Goal: Task Accomplishment & Management: Manage account settings

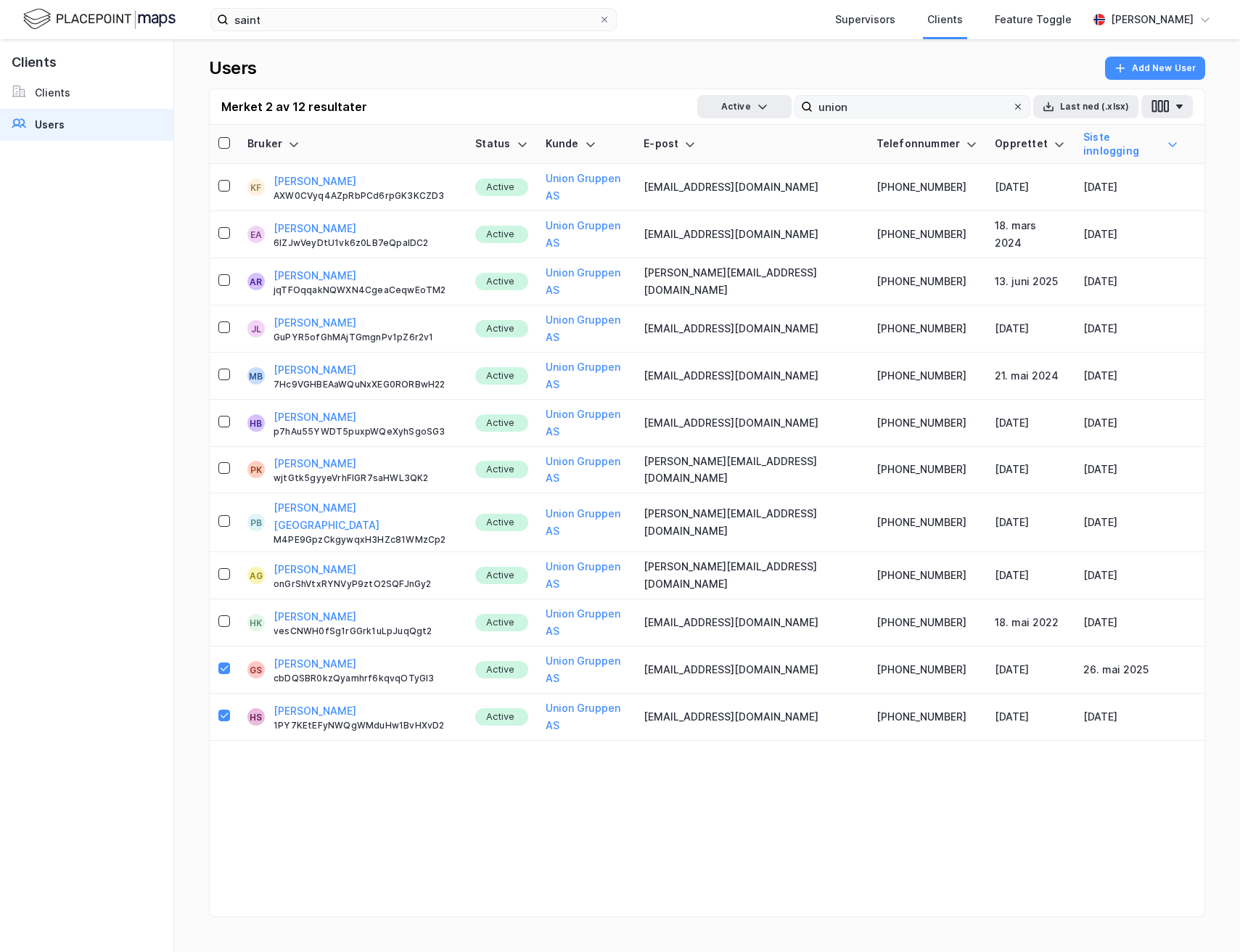
click at [1020, 106] on icon at bounding box center [1017, 106] width 6 height 6
click at [1012, 106] on input "union" at bounding box center [912, 106] width 200 height 21
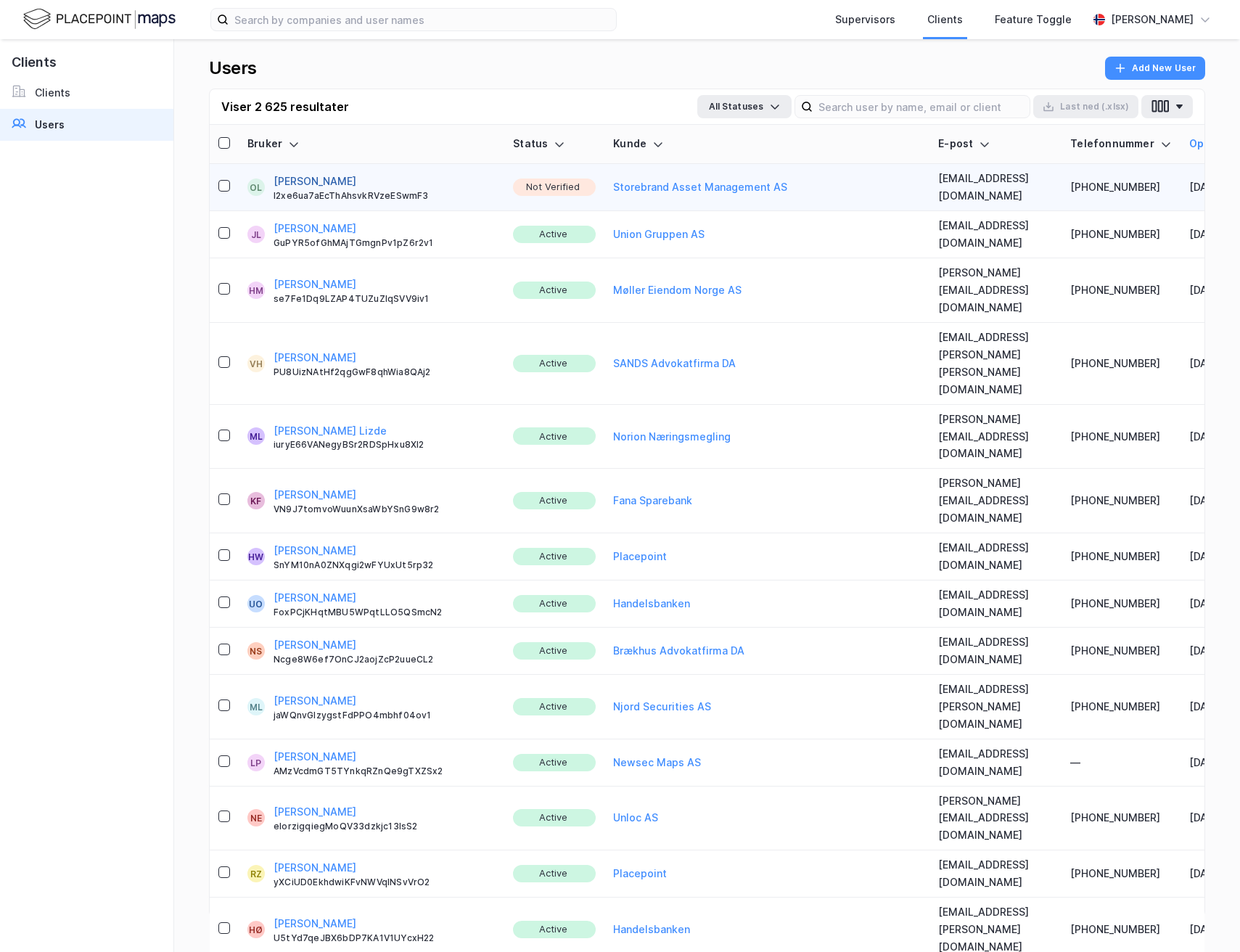
click at [311, 178] on button "[PERSON_NAME]" at bounding box center [314, 182] width 83 height 17
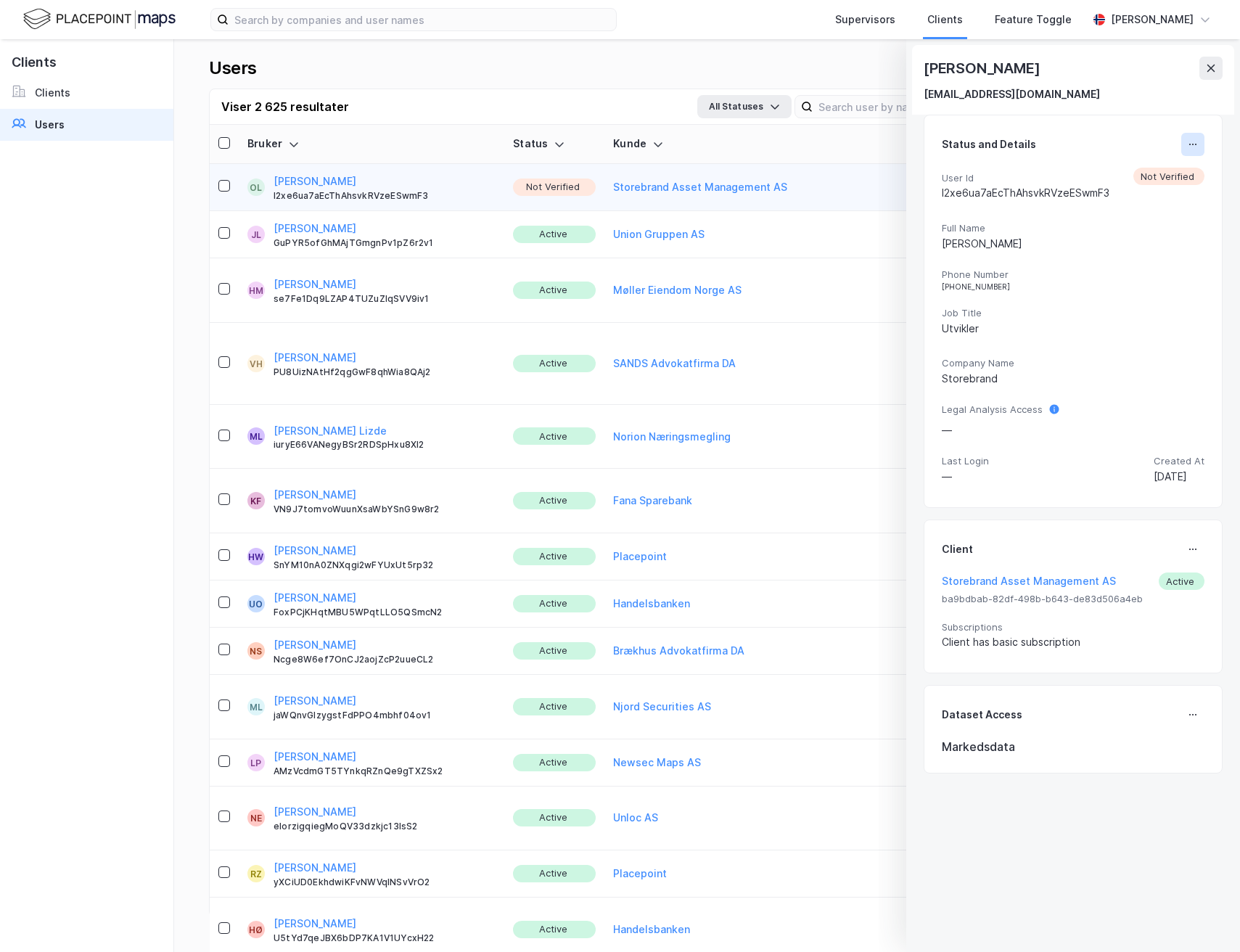
click at [1181, 150] on button at bounding box center [1192, 144] width 23 height 23
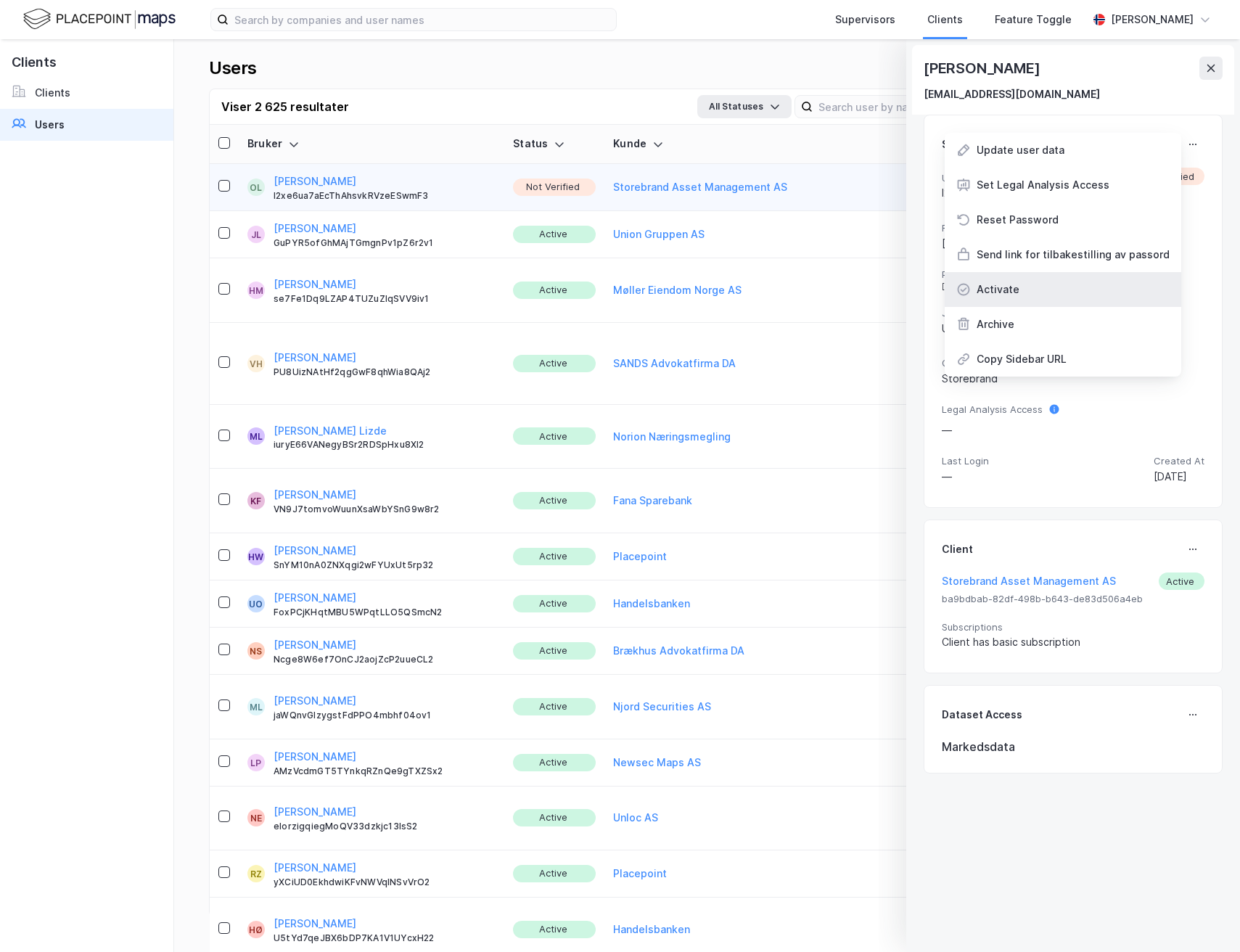
click at [1039, 291] on div "Activate" at bounding box center [1063, 290] width 237 height 35
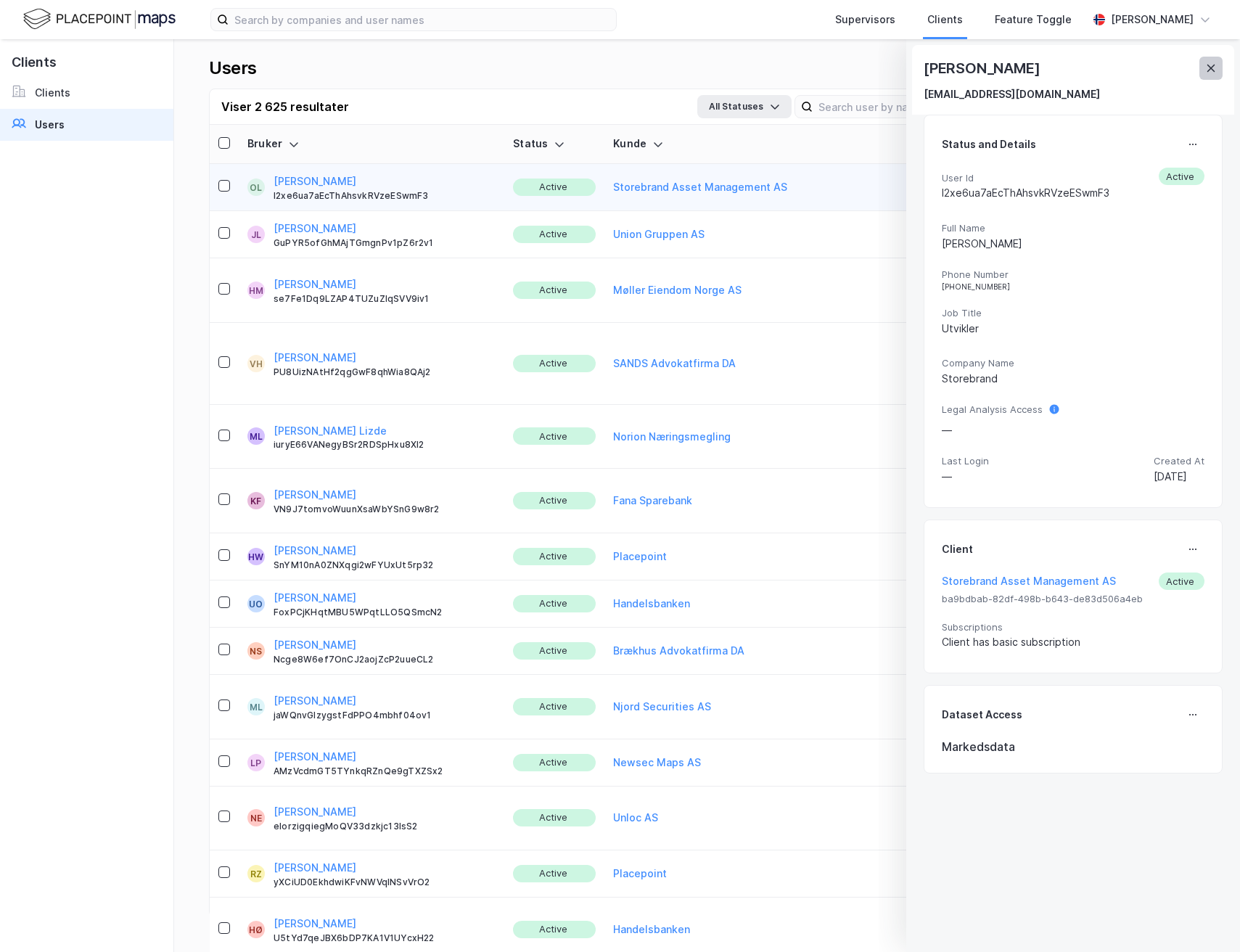
click at [1213, 69] on icon at bounding box center [1211, 69] width 12 height 12
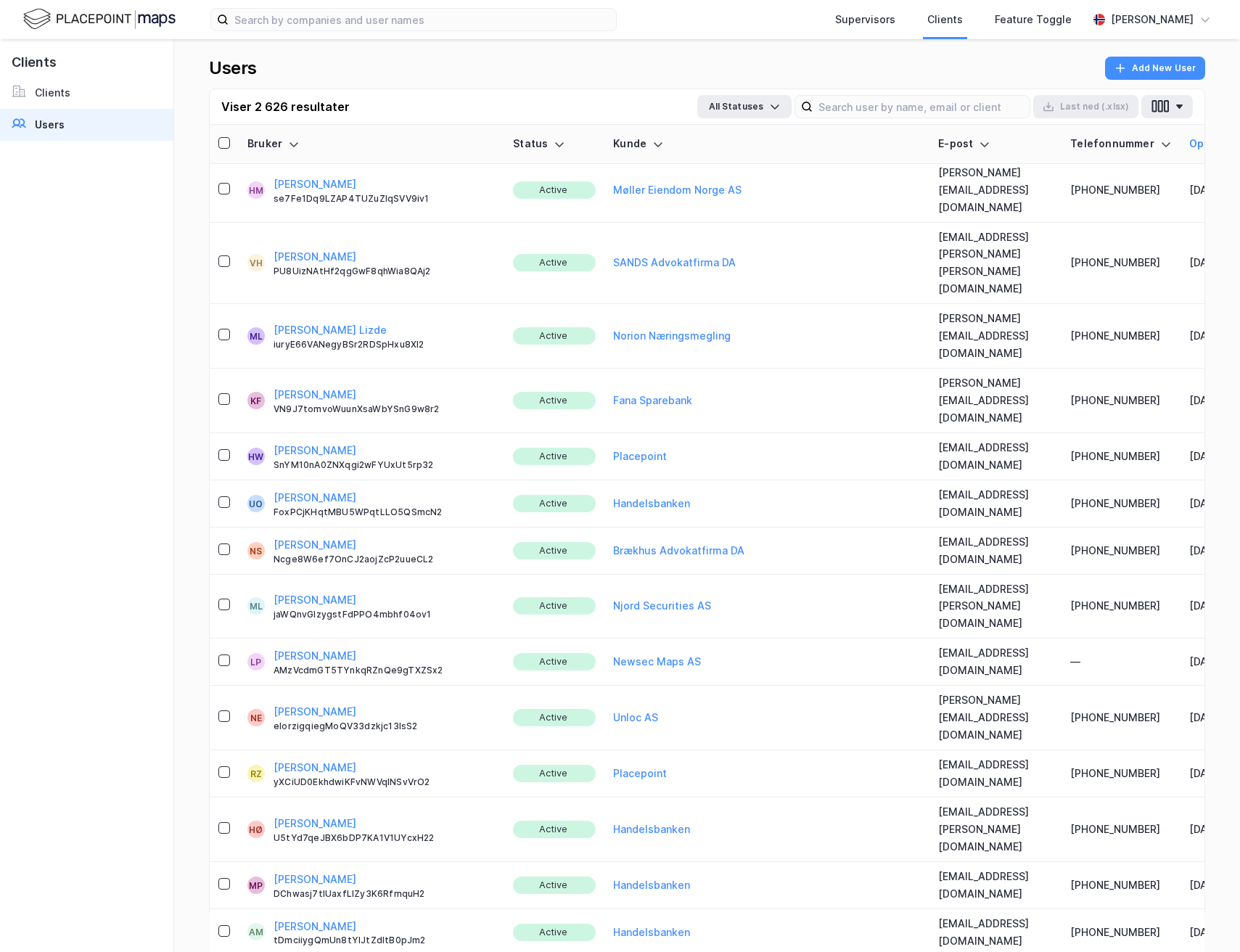
scroll to position [241, 0]
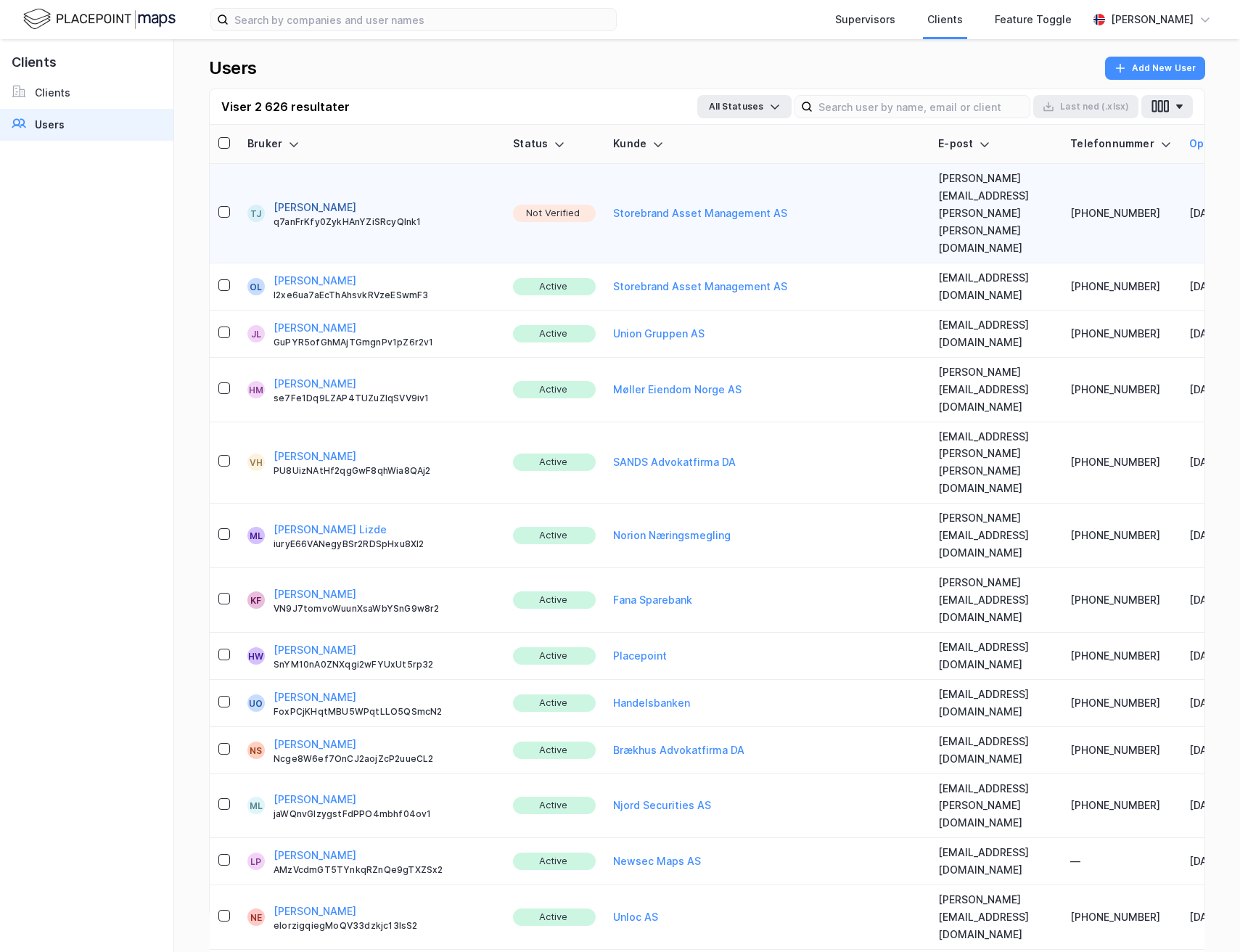
click at [356, 199] on button "[PERSON_NAME]" at bounding box center [314, 207] width 83 height 17
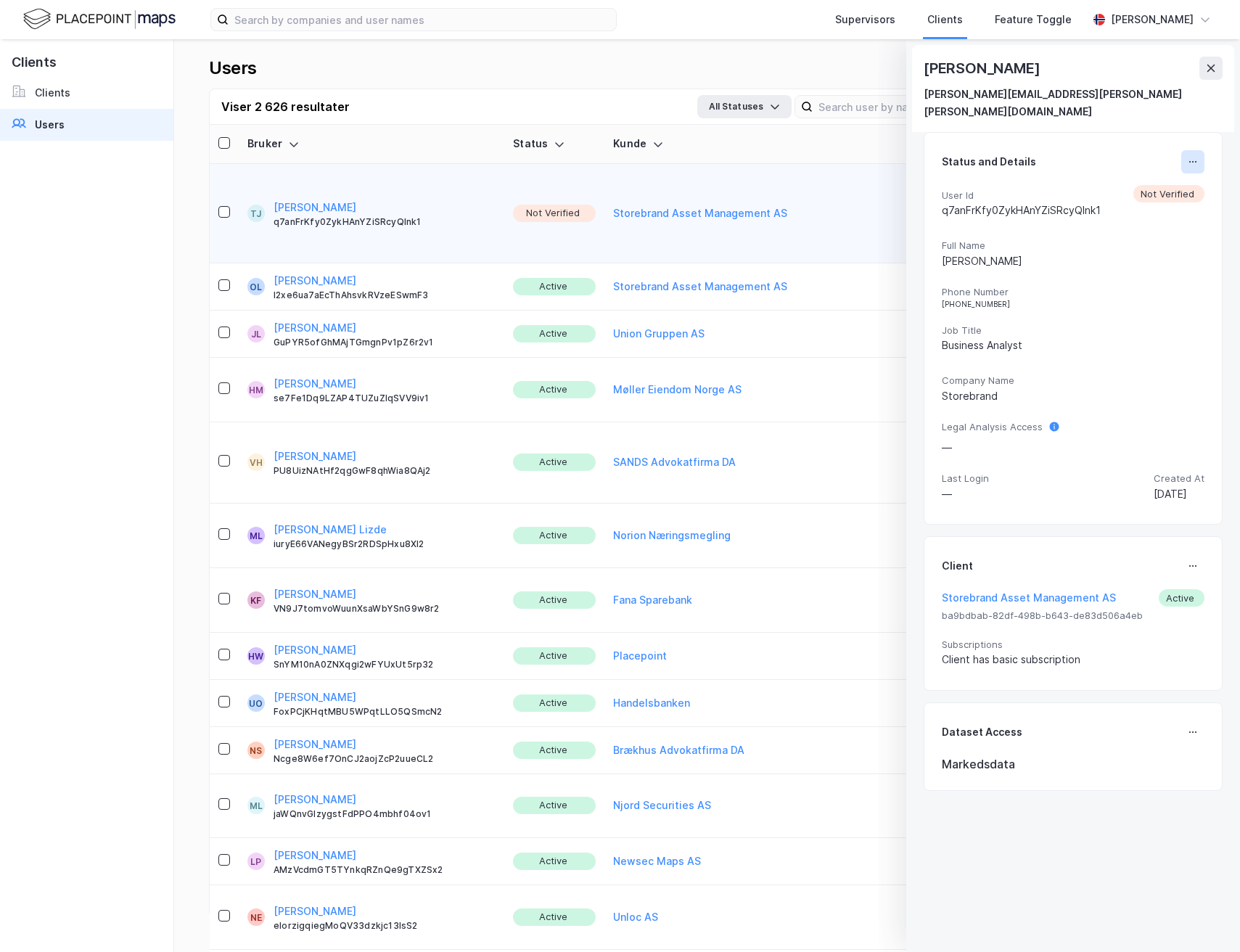
click at [1181, 152] on button at bounding box center [1192, 161] width 23 height 23
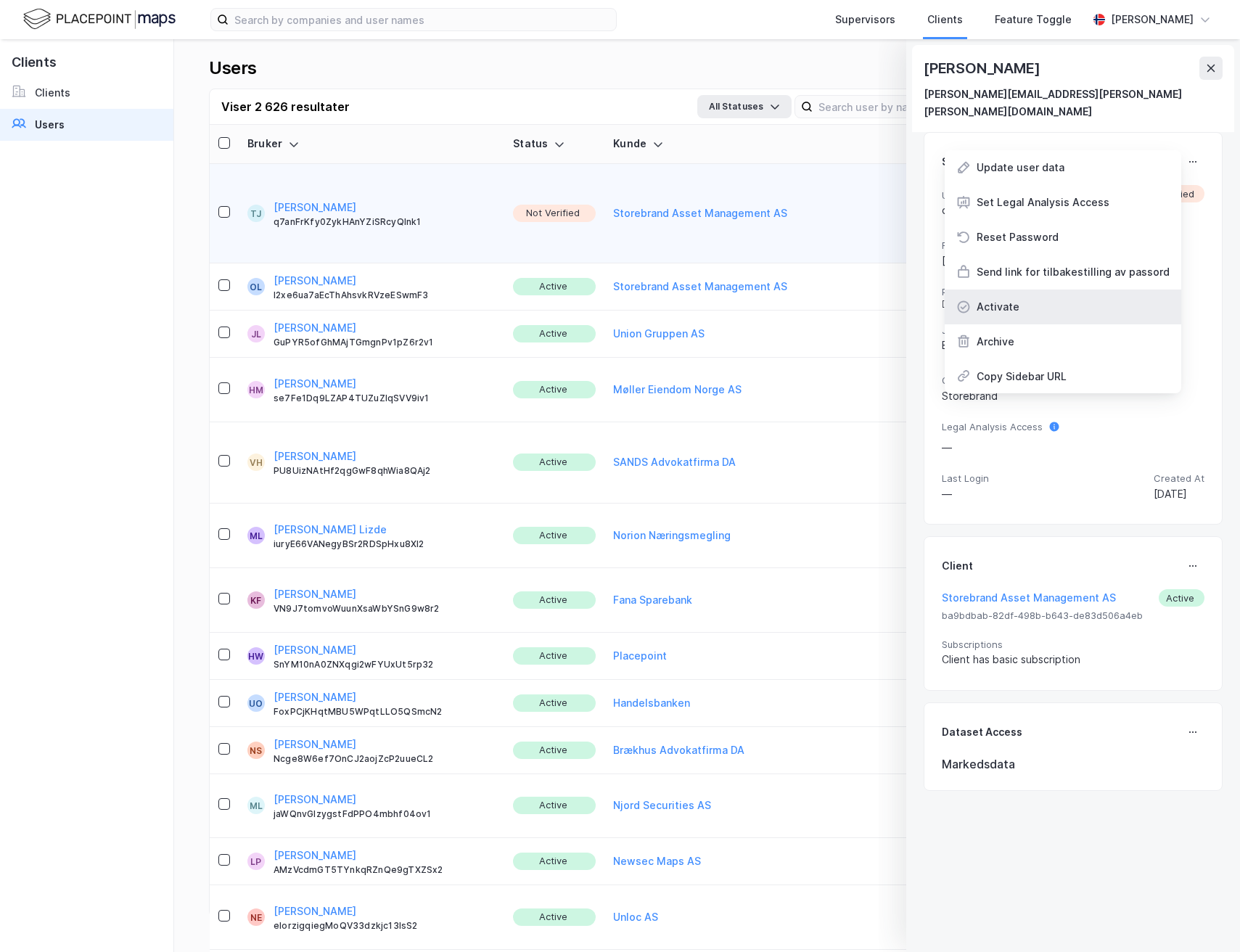
click at [1047, 292] on div "Activate" at bounding box center [1063, 307] width 237 height 35
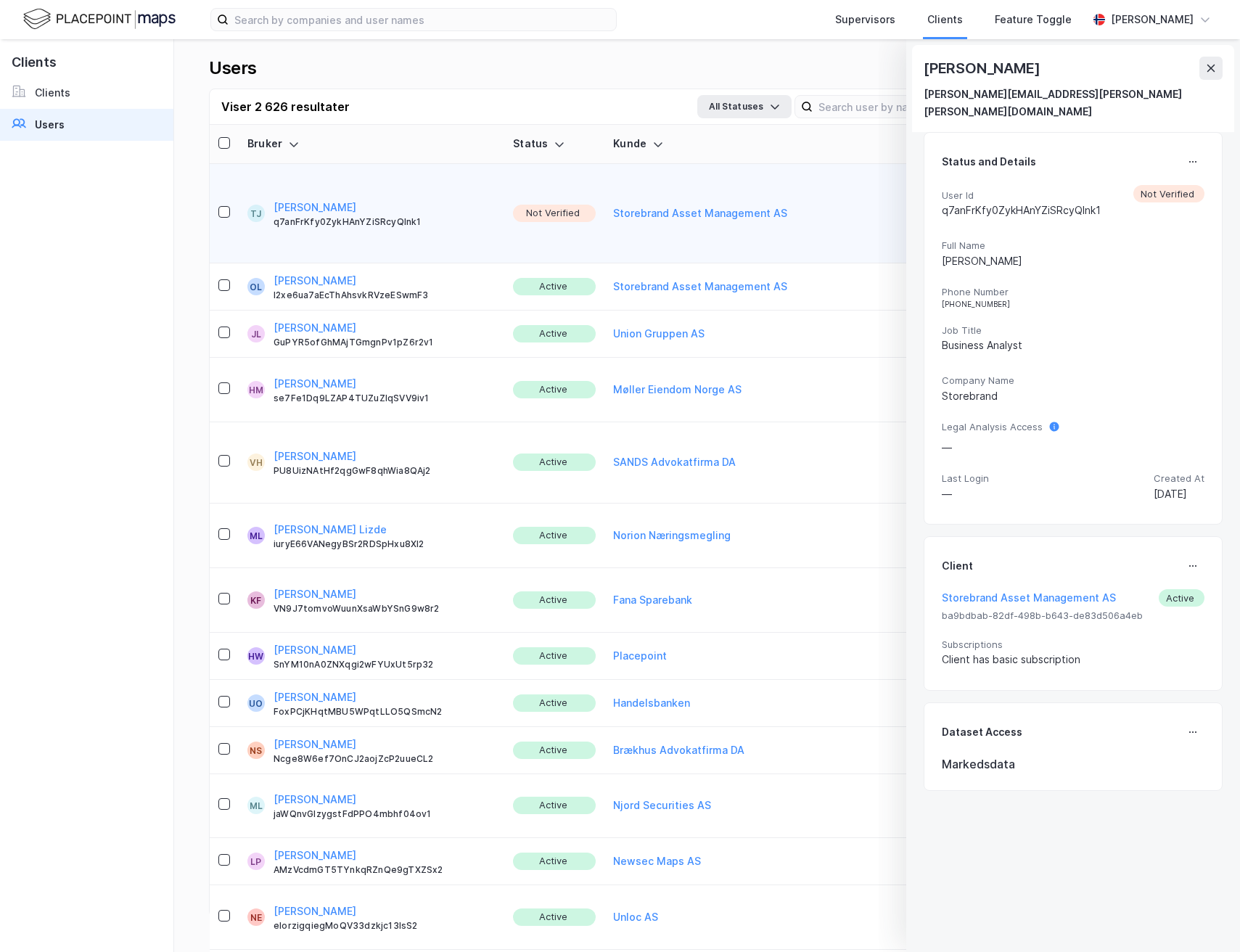
click at [1209, 71] on icon at bounding box center [1211, 69] width 12 height 12
